Goal: Task Accomplishment & Management: Manage account settings

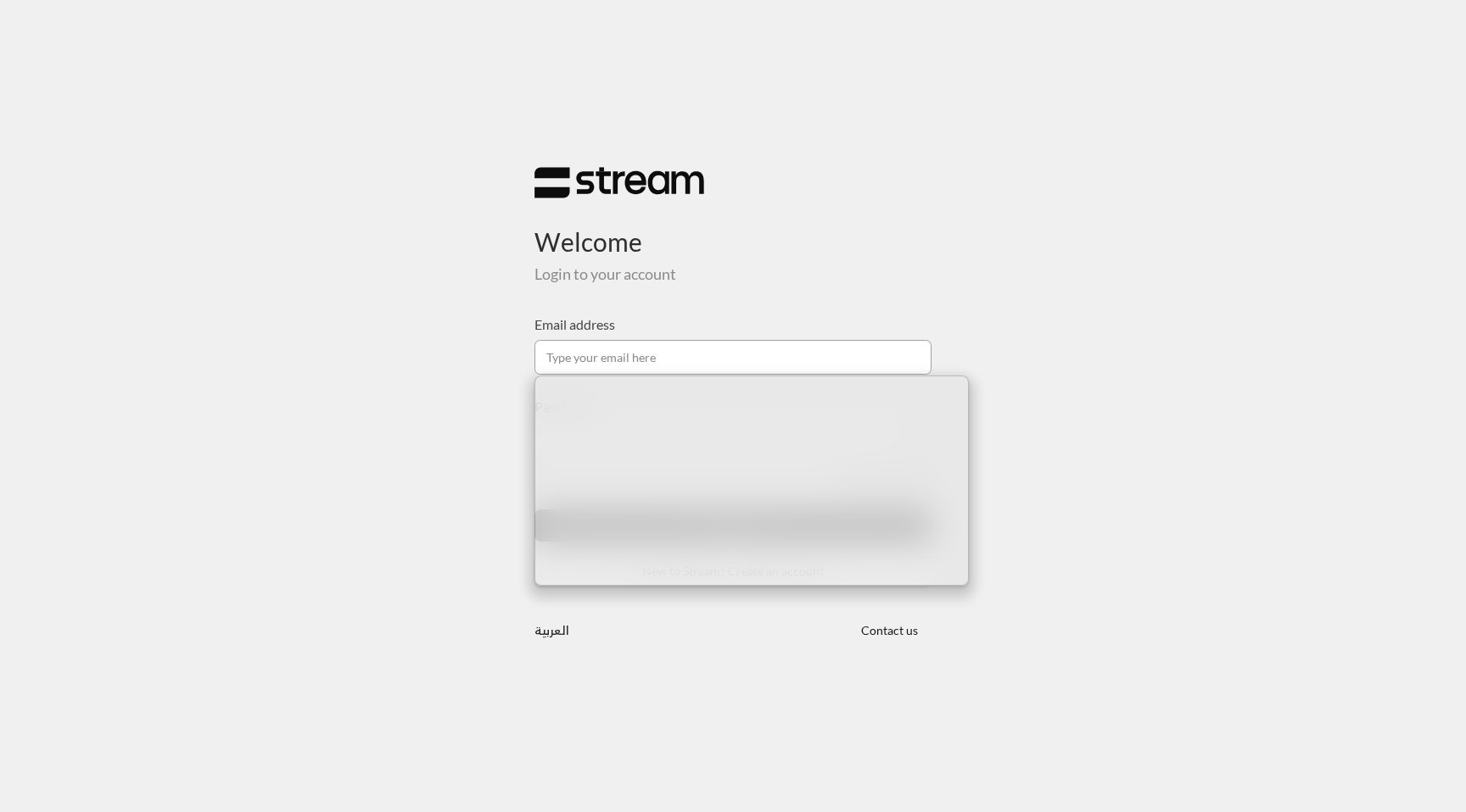
paste input "[EMAIL_ADDRESS][DOMAIN_NAME]"
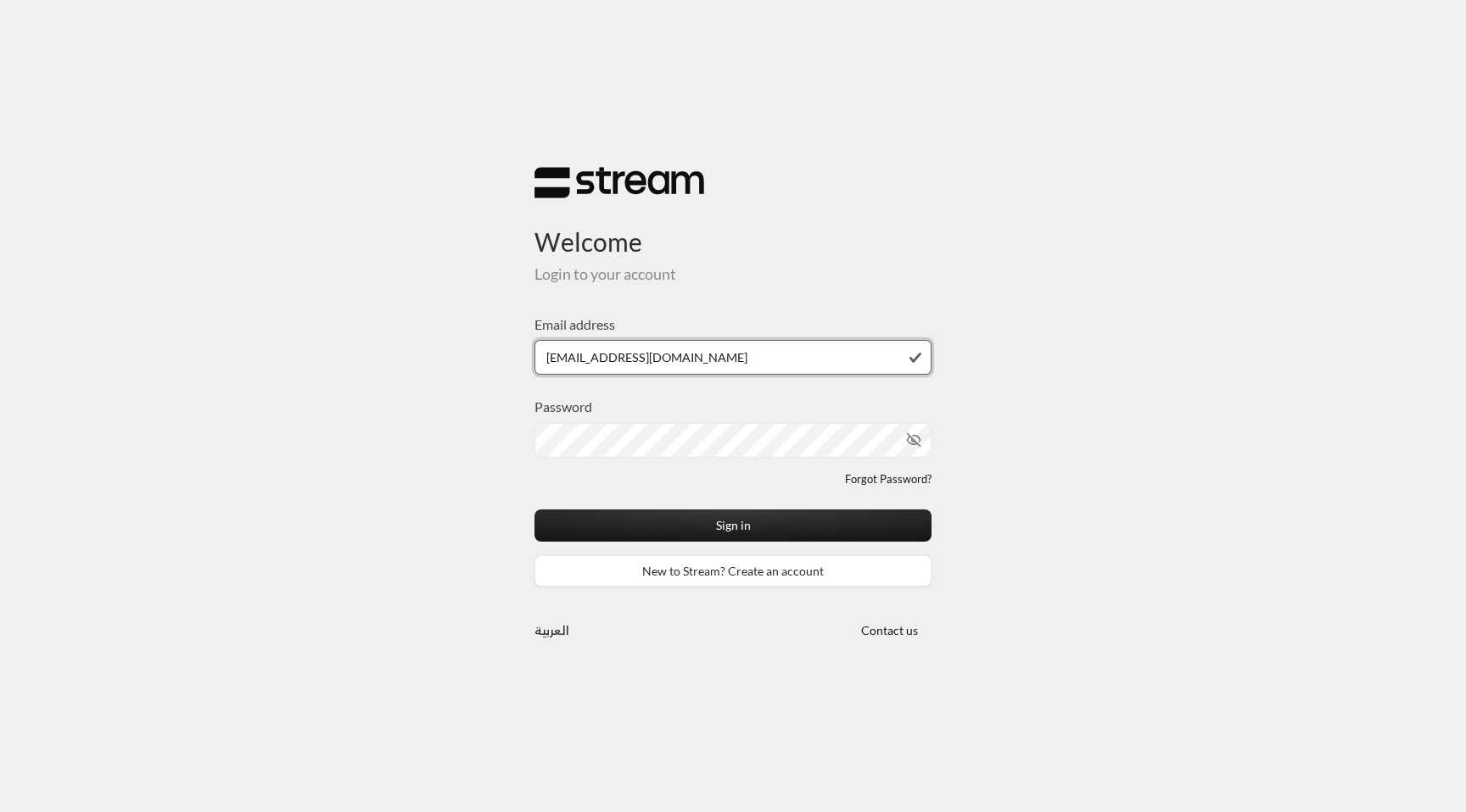
type input "[EMAIL_ADDRESS][DOMAIN_NAME]"
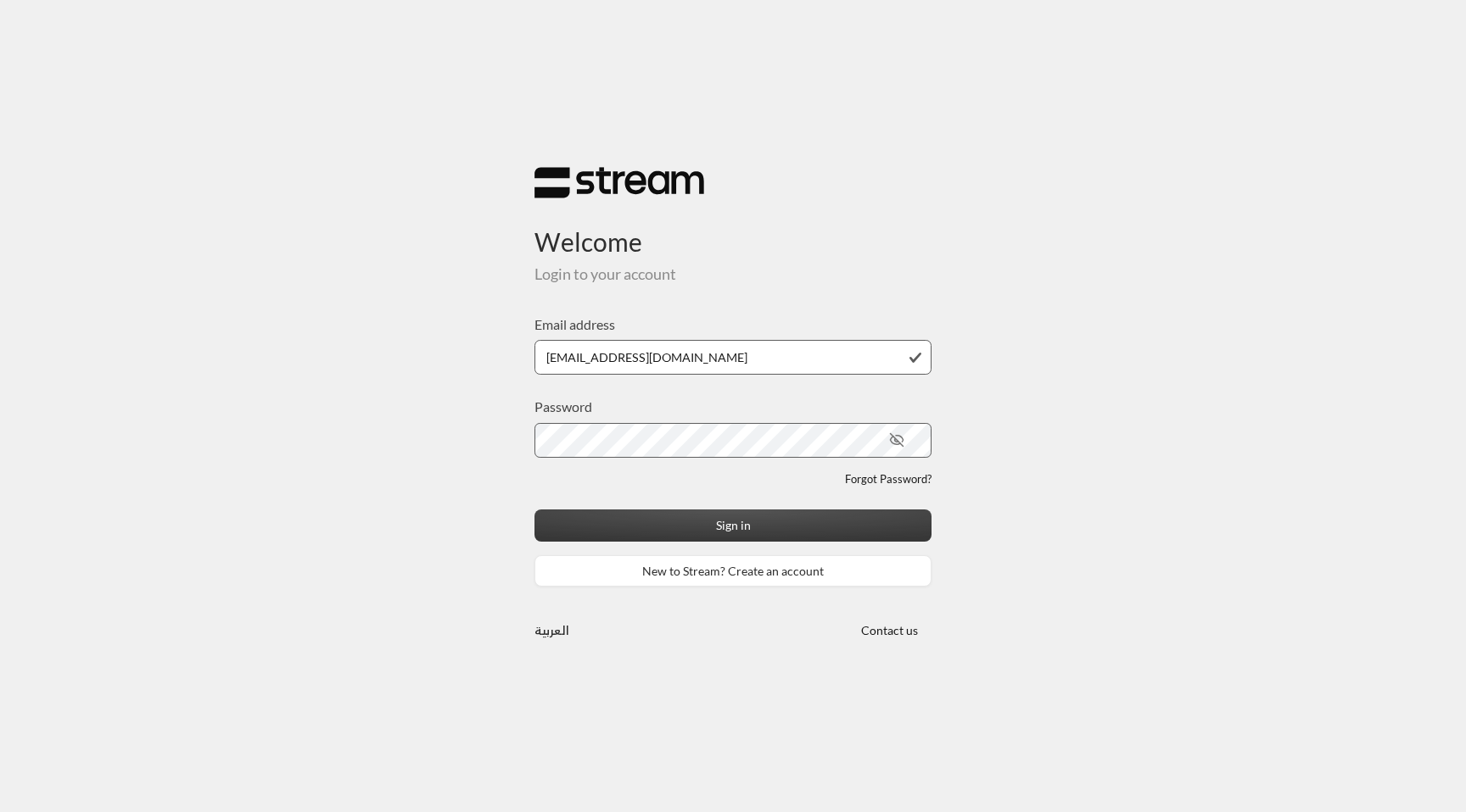
click at [820, 523] on button "Sign in" at bounding box center [732, 525] width 397 height 31
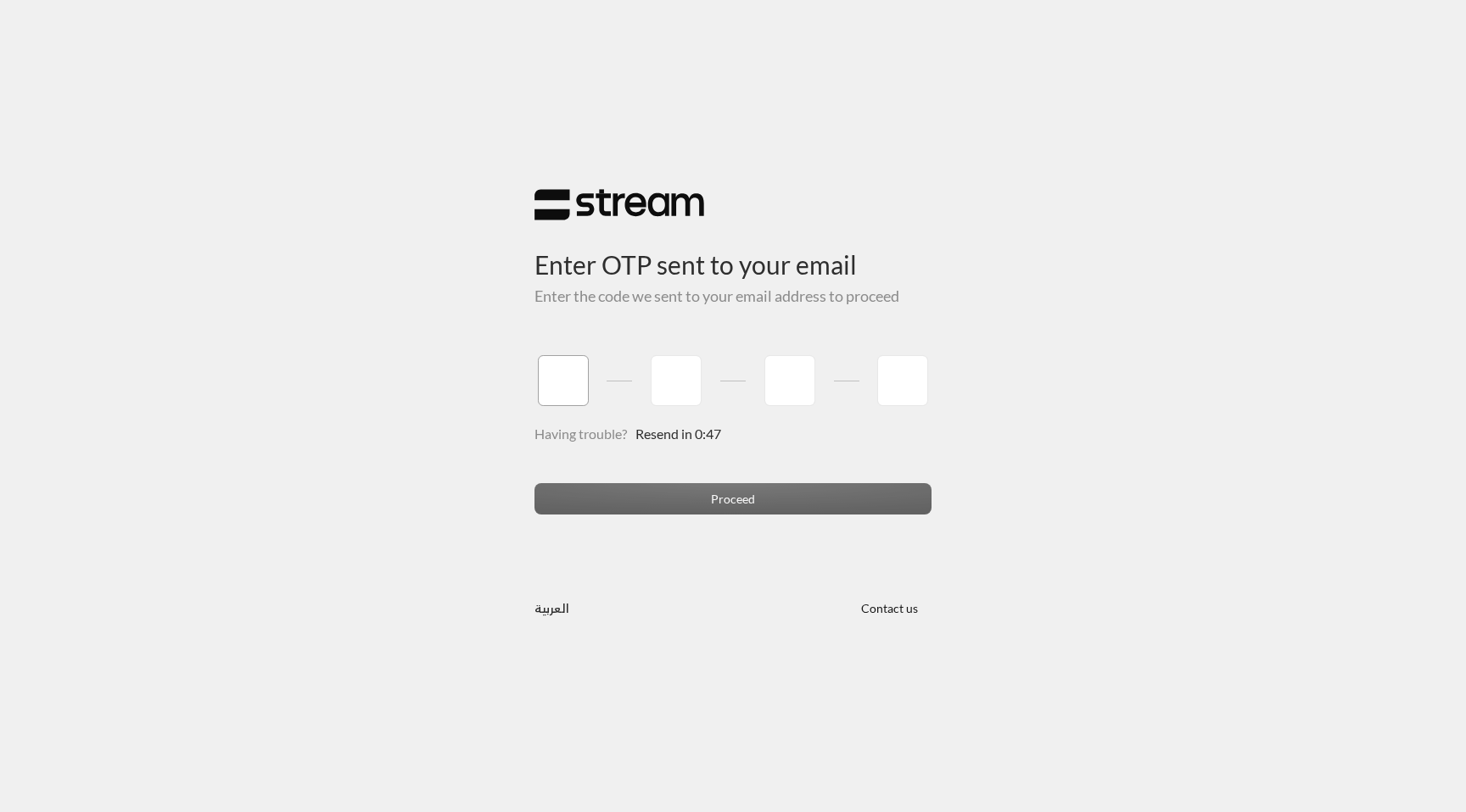
paste input "2"
type input "2"
type input "9"
type input "5"
type input "0"
